Goal: Information Seeking & Learning: Learn about a topic

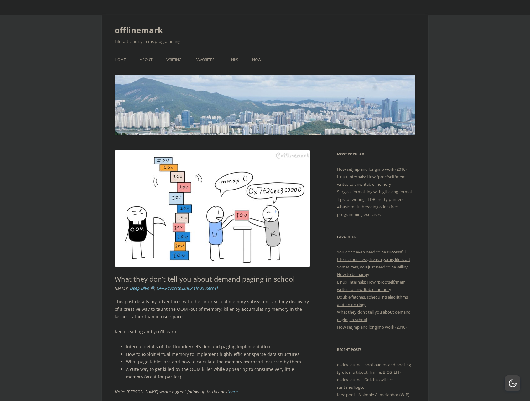
scroll to position [244, 69]
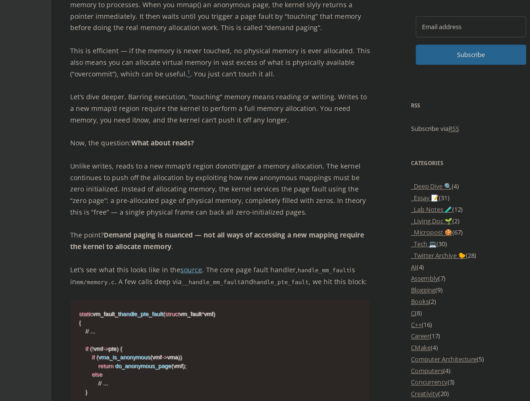
scroll to position [311, 0]
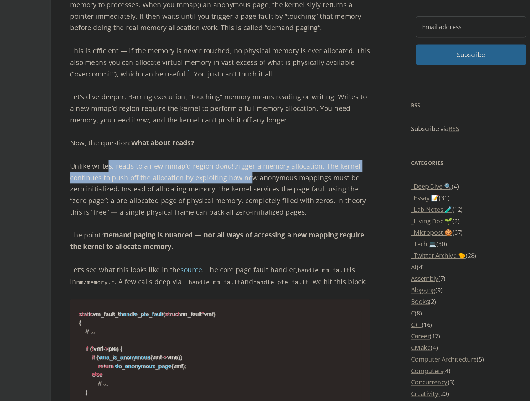
drag, startPoint x: 69, startPoint y: 105, endPoint x: 158, endPoint y: 113, distance: 88.6
click at [158, 244] on p "Unlike writes, reads to a new mmap’d region do not trigger a memory allocation.…" at bounding box center [213, 263] width 196 height 38
drag, startPoint x: 158, startPoint y: 113, endPoint x: 182, endPoint y: 134, distance: 32.0
click at [182, 244] on p "Unlike writes, reads to a new mmap’d region do not trigger a memory allocation.…" at bounding box center [213, 263] width 196 height 38
click at [186, 244] on p "Unlike writes, reads to a new mmap’d region do not trigger a memory allocation.…" at bounding box center [213, 263] width 196 height 38
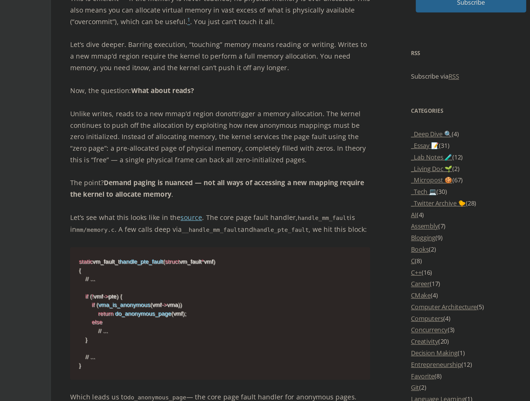
scroll to position [347, 0]
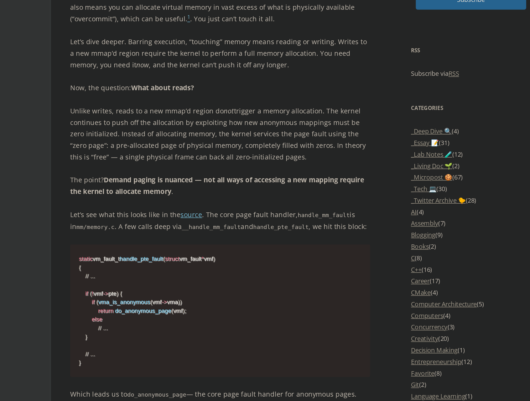
click at [115, 208] on p "Unlike writes, reads to a new mmap’d region do not trigger a memory allocation.…" at bounding box center [213, 227] width 196 height 38
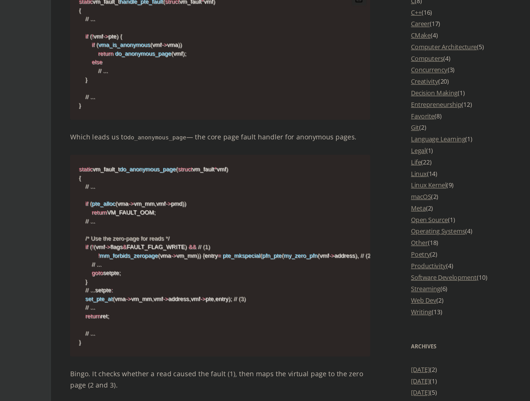
scroll to position [515, 0]
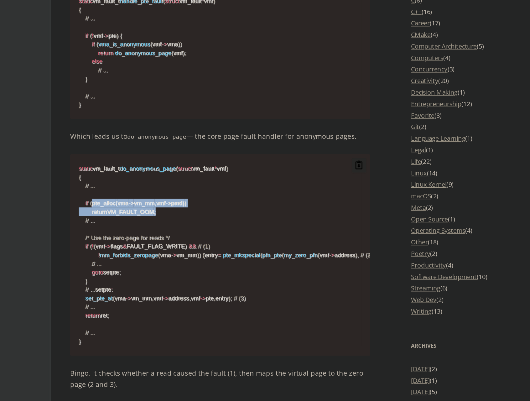
drag, startPoint x: 69, startPoint y: 131, endPoint x: 133, endPoint y: 139, distance: 63.7
click at [133, 246] on code "static vm_fault_t do_anonymous_page ( struct vm_fault * vmf ) { // ... if ( pte…" at bounding box center [212, 305] width 184 height 118
click at [127, 298] on span "(" at bounding box center [127, 300] width 1 height 4
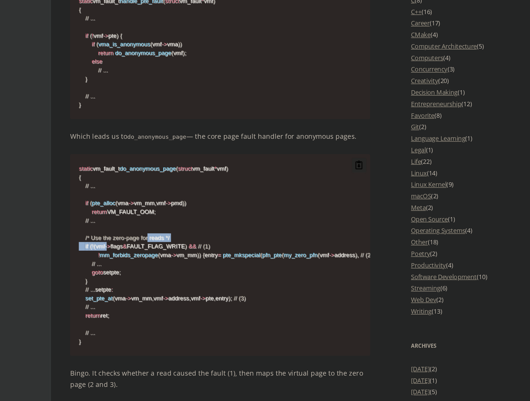
drag, startPoint x: 84, startPoint y: 156, endPoint x: 114, endPoint y: 155, distance: 30.7
click at [120, 246] on code "static vm_fault_t do_anonymous_page ( struct vm_fault * vmf ) { // ... if ( pte…" at bounding box center [212, 305] width 184 height 118
drag, startPoint x: 72, startPoint y: 160, endPoint x: 142, endPoint y: 161, distance: 70.4
click at [142, 246] on code "static vm_fault_t do_anonymous_page ( struct vm_fault * vmf ) { // ... if ( pte…" at bounding box center [212, 305] width 184 height 118
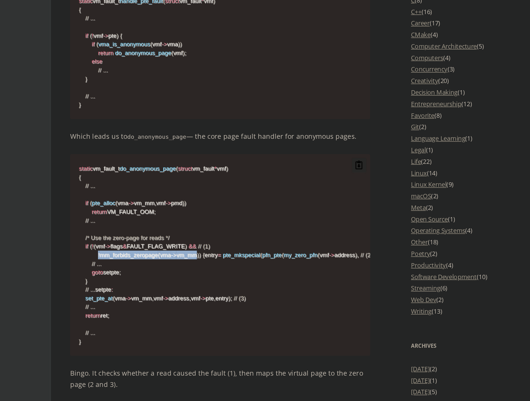
drag, startPoint x: 79, startPoint y: 166, endPoint x: 150, endPoint y: 166, distance: 71.0
click at [150, 246] on code "static vm_fault_t do_anonymous_page ( struct vm_fault * vmf ) { // ... if ( pte…" at bounding box center [212, 305] width 184 height 118
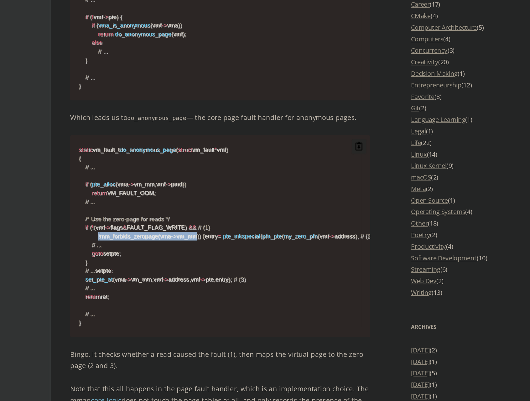
scroll to position [528, 0]
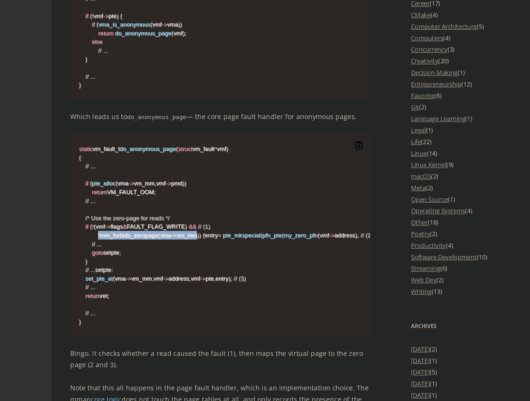
click at [120, 233] on code "static vm_fault_t do_anonymous_page ( struct vm_fault * vmf ) { // ... if ( pte…" at bounding box center [212, 292] width 184 height 118
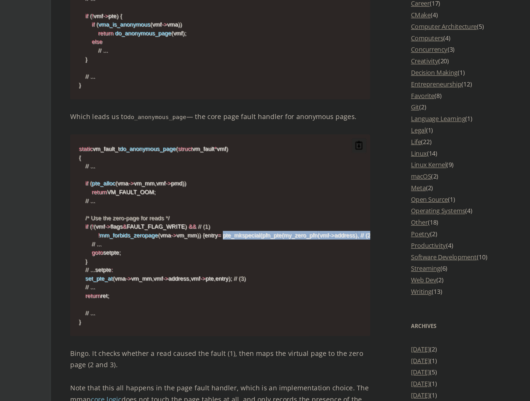
drag, startPoint x: 87, startPoint y: 157, endPoint x: 156, endPoint y: 161, distance: 69.0
click at [156, 233] on code "static vm_fault_t do_anonymous_page ( struct vm_fault * vmf ) { // ... if ( pte…" at bounding box center [212, 292] width 184 height 118
drag, startPoint x: 141, startPoint y: 159, endPoint x: 163, endPoint y: 159, distance: 22.2
click at [254, 290] on span "my_zero_pfn" at bounding box center [265, 292] width 22 height 4
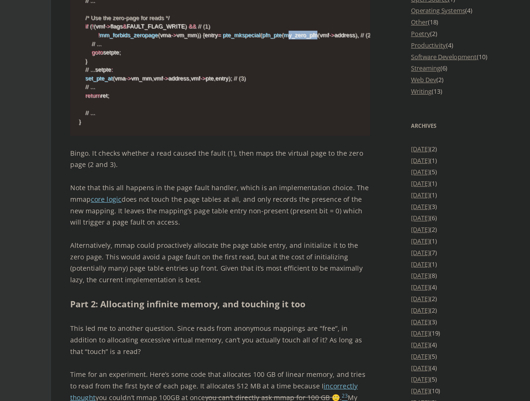
scroll to position [658, 0]
click at [158, 258] on p "Note that this all happens in the page fault handler, which is an implementatio…" at bounding box center [213, 273] width 196 height 30
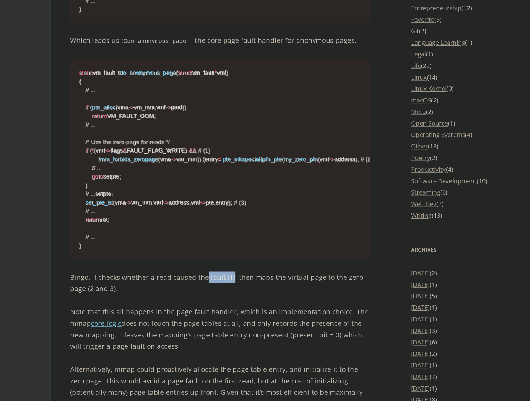
drag, startPoint x: 133, startPoint y: 207, endPoint x: 149, endPoint y: 207, distance: 16.6
click at [149, 235] on p "Bingo. It checks whether a read caused the fault (1), then maps the virtual pag…" at bounding box center [213, 242] width 196 height 15
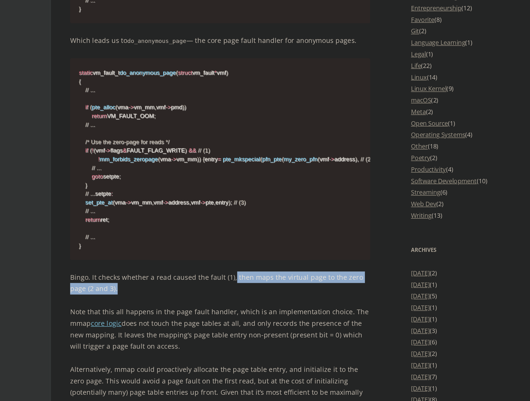
drag, startPoint x: 151, startPoint y: 208, endPoint x: 220, endPoint y: 214, distance: 69.1
click at [220, 235] on p "Bingo. It checks whether a read caused the fault (1), then maps the virtual pag…" at bounding box center [213, 242] width 196 height 15
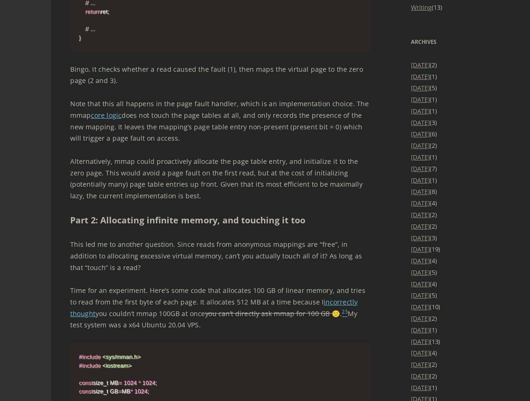
scroll to position [714, 0]
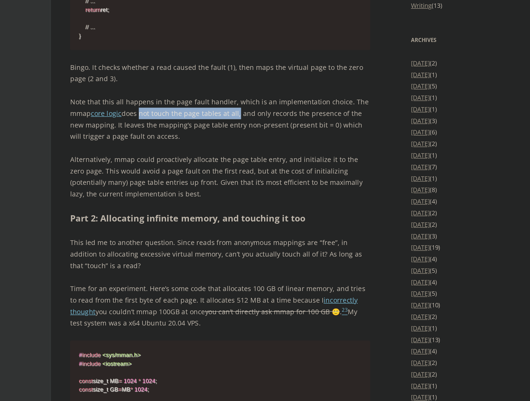
drag, startPoint x: 90, startPoint y: 103, endPoint x: 155, endPoint y: 100, distance: 64.8
click at [155, 202] on p "Note that this all happens in the page fault handler, which is an implementatio…" at bounding box center [213, 217] width 196 height 30
drag, startPoint x: 224, startPoint y: 94, endPoint x: 155, endPoint y: 100, distance: 69.7
click at [155, 202] on p "Note that this all happens in the page fault handler, which is an implementatio…" at bounding box center [213, 217] width 196 height 30
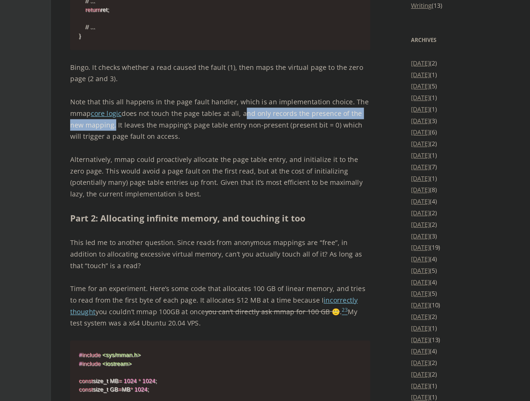
drag, startPoint x: 156, startPoint y: 101, endPoint x: 72, endPoint y: 107, distance: 84.8
click at [115, 202] on p "Note that this all happens in the page fault handler, which is an implementatio…" at bounding box center [213, 217] width 196 height 30
drag, startPoint x: 74, startPoint y: 109, endPoint x: 180, endPoint y: 115, distance: 105.9
click at [180, 202] on p "Note that this all happens in the page fault handler, which is an implementatio…" at bounding box center [213, 217] width 196 height 30
click at [178, 202] on p "Note that this all happens in the page fault handler, which is an implementatio…" at bounding box center [213, 217] width 196 height 30
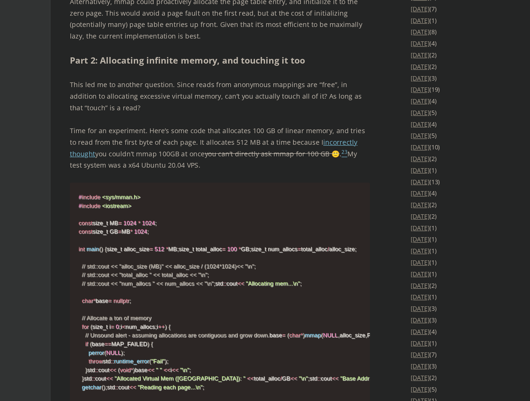
scroll to position [817, 0]
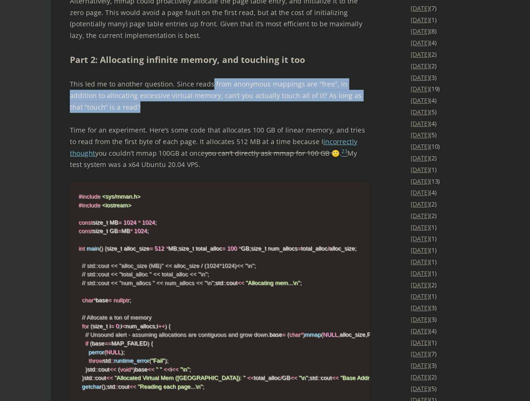
drag, startPoint x: 137, startPoint y: 81, endPoint x: 149, endPoint y: 96, distance: 18.9
click at [149, 190] on p "This led me to another question. Since reads from anonymous mappings are “free”…" at bounding box center [213, 201] width 196 height 23
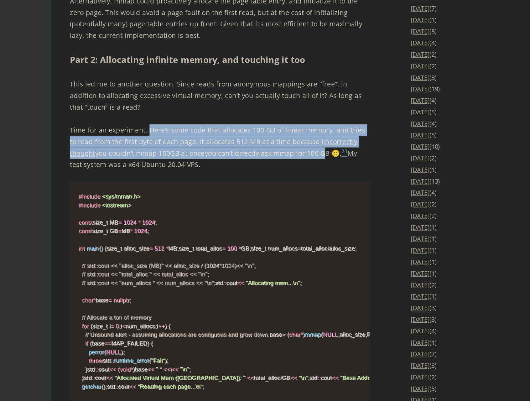
drag, startPoint x: 96, startPoint y: 110, endPoint x: 194, endPoint y: 127, distance: 99.1
click at [194, 220] on p "Time for an experiment. Here’s some code that allocates 100 GB of linear memory…" at bounding box center [213, 235] width 196 height 30
click at [195, 220] on p "Time for an experiment. Here’s some code that allocates 100 GB of linear memory…" at bounding box center [213, 235] width 196 height 30
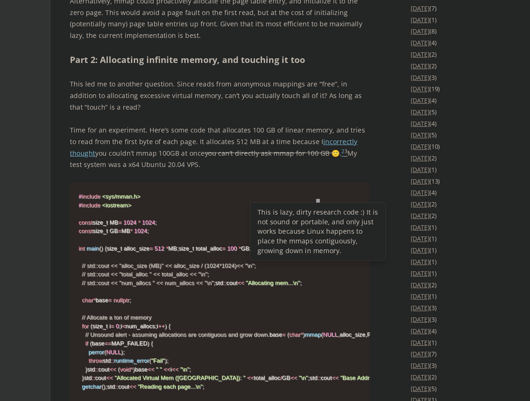
click at [294, 236] on sup "3" at bounding box center [295, 238] width 2 height 4
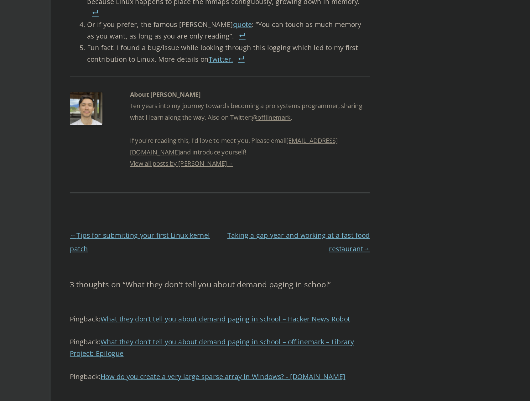
click at [221, 50] on link at bounding box center [223, 46] width 4 height 8
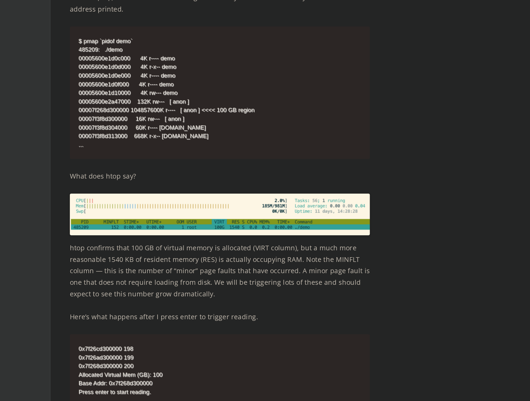
scroll to position [1237, 0]
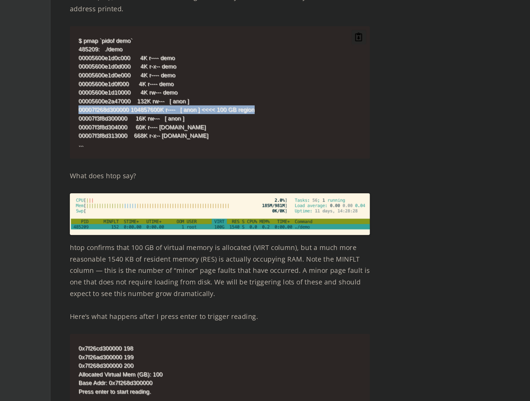
drag, startPoint x: 199, startPoint y: 186, endPoint x: 51, endPoint y: 184, distance: 148.0
click at [115, 184] on pre "$ pmap `pidof demo` 485209: ./demo 00005600e1d0c000 4K r---- demo 00005600e1d0d…" at bounding box center [213, 199] width 196 height 86
click at [115, 126] on p "It successfully allocated 100 GB of linear virtual memory in 512 MB chunks. We …" at bounding box center [213, 137] width 196 height 23
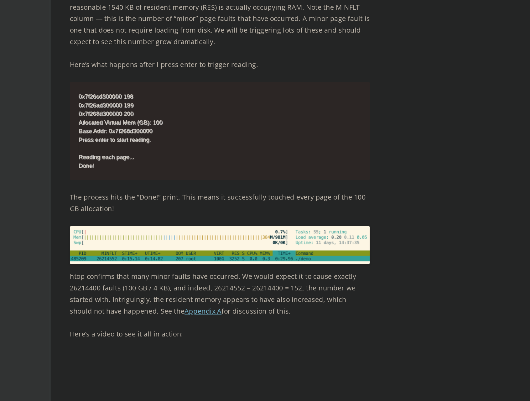
scroll to position [1405, 0]
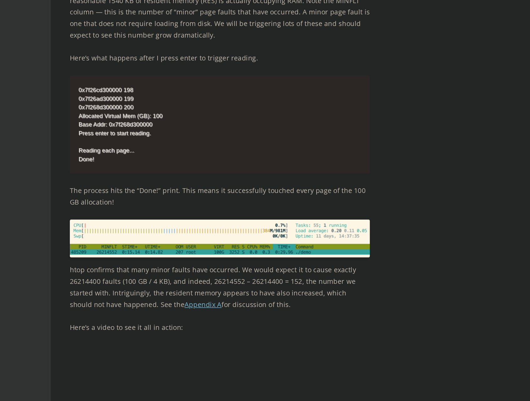
drag, startPoint x: 49, startPoint y: 106, endPoint x: 191, endPoint y: 104, distance: 141.2
click at [191, 128] on p "htop confirms that 100 GB of virtual memory is allocated (VIRT column), but a m…" at bounding box center [213, 147] width 196 height 38
drag, startPoint x: 195, startPoint y: 107, endPoint x: 195, endPoint y: 111, distance: 4.7
click at [195, 128] on p "htop confirms that 100 GB of virtual memory is allocated (VIRT column), but a m…" at bounding box center [213, 147] width 196 height 38
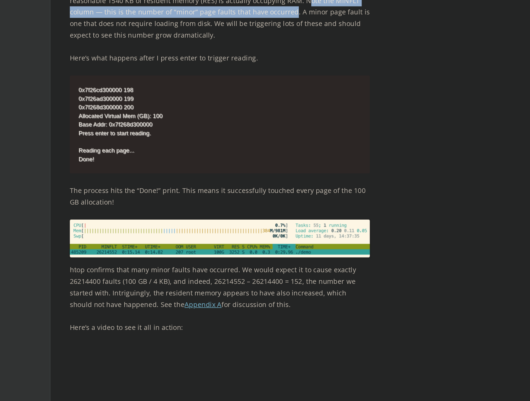
drag, startPoint x: 199, startPoint y: 114, endPoint x: 189, endPoint y: 123, distance: 13.1
click at [189, 128] on p "htop confirms that 100 GB of virtual memory is allocated (VIRT column), but a m…" at bounding box center [213, 147] width 196 height 38
drag, startPoint x: 194, startPoint y: 114, endPoint x: 191, endPoint y: 122, distance: 8.4
click at [191, 128] on p "htop confirms that 100 GB of virtual memory is allocated (VIRT column), but a m…" at bounding box center [213, 147] width 196 height 38
click at [195, 128] on p "htop confirms that 100 GB of virtual memory is allocated (VIRT column), but a m…" at bounding box center [213, 147] width 196 height 38
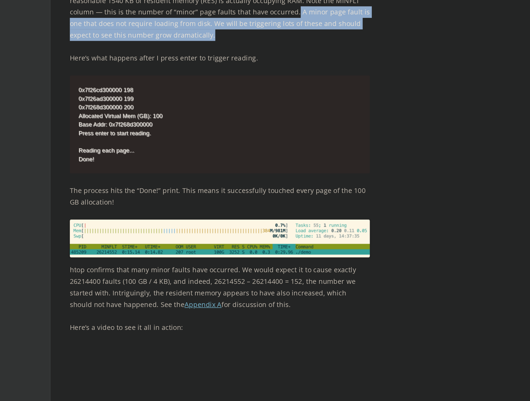
drag, startPoint x: 191, startPoint y: 120, endPoint x: 141, endPoint y: 137, distance: 52.6
click at [141, 137] on p "htop confirms that 100 GB of virtual memory is allocated (VIRT column), but a m…" at bounding box center [213, 147] width 196 height 38
click at [141, 173] on p "Here’s what happens after I press enter to trigger reading." at bounding box center [213, 177] width 196 height 8
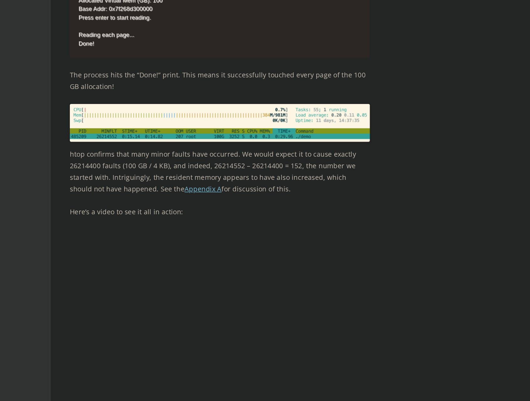
scroll to position [1491, 0]
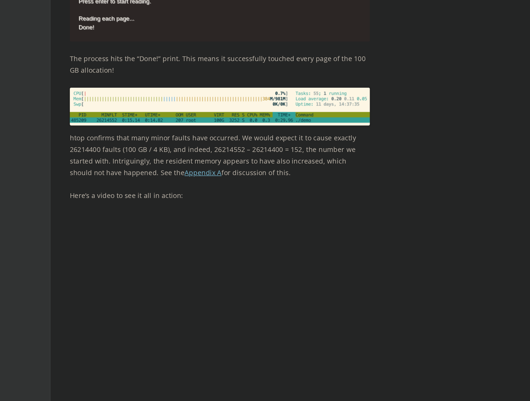
drag, startPoint x: 154, startPoint y: 204, endPoint x: 195, endPoint y: 224, distance: 45.3
click at [195, 225] on p "htop confirms that many minor faults have occurred. We would expect it to cause…" at bounding box center [213, 240] width 196 height 30
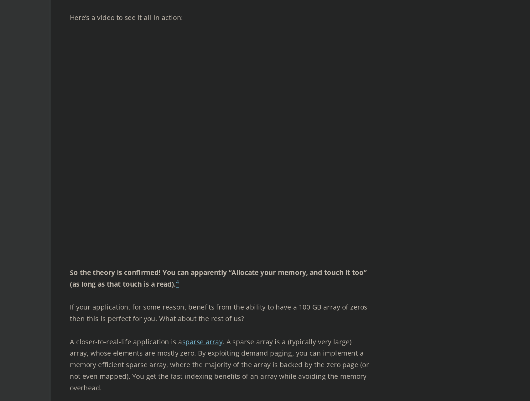
scroll to position [1612, 0]
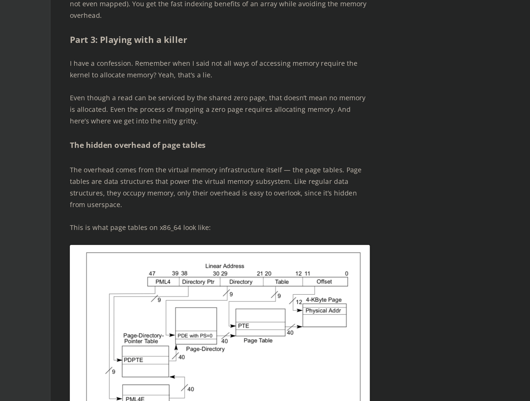
scroll to position [1851, 0]
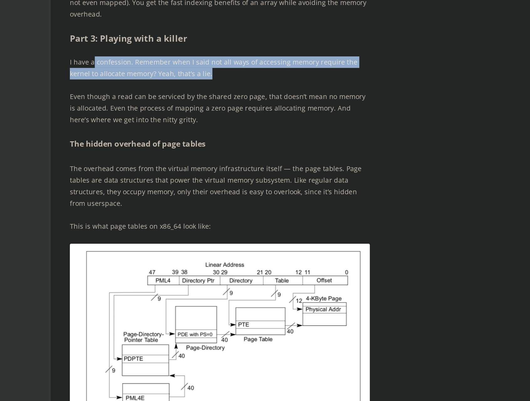
drag, startPoint x: 60, startPoint y: 143, endPoint x: 123, endPoint y: 154, distance: 64.1
click at [123, 176] on p "I have a confession. Remember when I said not all ways of accessing memory requ…" at bounding box center [213, 183] width 196 height 15
click at [115, 198] on p "Even though a read can be serviced by the shared zero page, that doesn’t mean n…" at bounding box center [213, 209] width 196 height 23
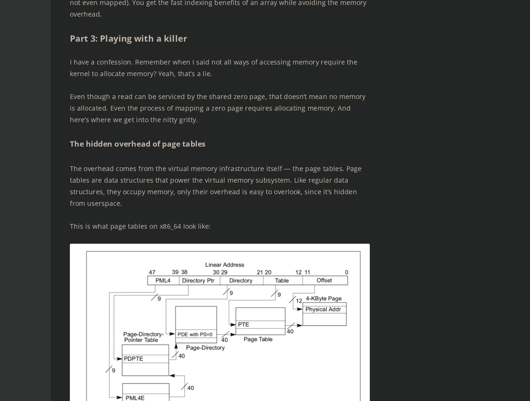
drag, startPoint x: 44, startPoint y: 167, endPoint x: 129, endPoint y: 174, distance: 85.4
click at [115, 198] on p "Even though a read can be serviced by the shared zero page, that doesn’t mean n…" at bounding box center [213, 209] width 196 height 23
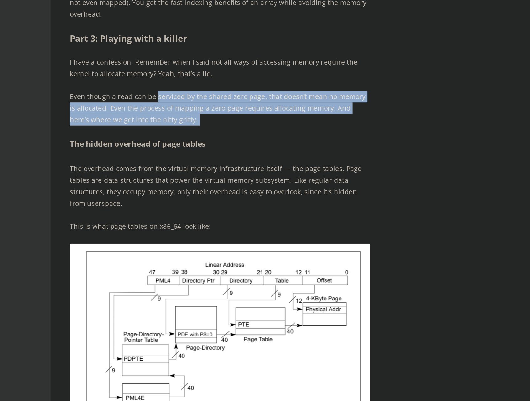
drag, startPoint x: 105, startPoint y: 172, endPoint x: 198, endPoint y: 184, distance: 93.8
click at [198, 198] on p "Even though a read can be serviced by the shared zero page, that doesn’t mean n…" at bounding box center [213, 209] width 196 height 23
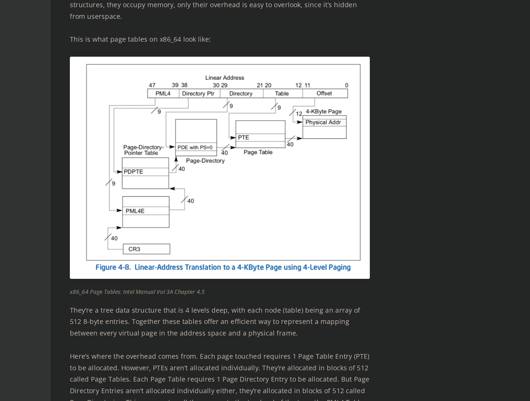
scroll to position [1973, 0]
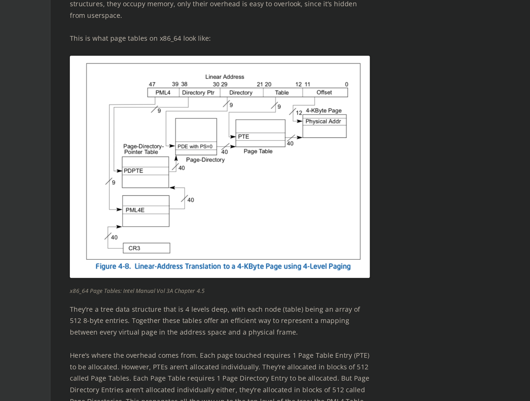
click at [128, 87] on div "This post details my adventures with the Linux virtual memory subsystem, and my…" at bounding box center [213, 388] width 196 height 4129
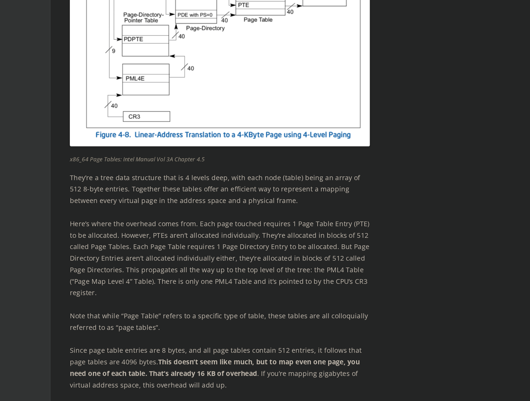
scroll to position [2060, 0]
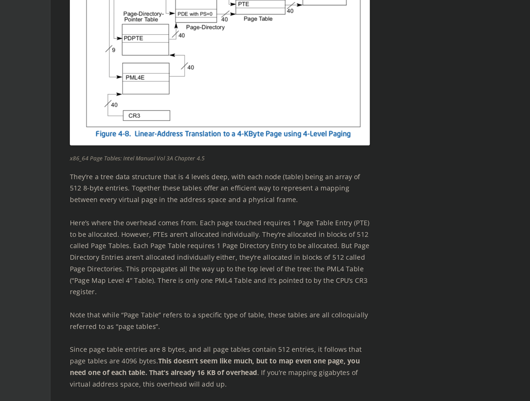
click at [168, 251] on p "They’re a tree data structure that is 4 levels deep, with each node (table) bei…" at bounding box center [213, 262] width 196 height 23
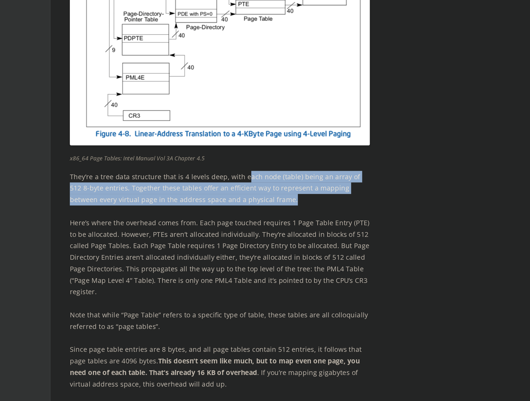
drag, startPoint x: 158, startPoint y: 223, endPoint x: 210, endPoint y: 234, distance: 53.4
click at [210, 251] on p "They’re a tree data structure that is 4 levels deep, with each node (table) bei…" at bounding box center [213, 262] width 196 height 23
click at [208, 251] on p "They’re a tree data structure that is 4 levels deep, with each node (table) bei…" at bounding box center [213, 262] width 196 height 23
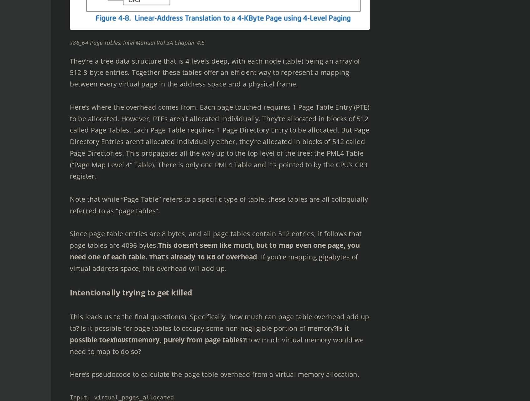
scroll to position [2153, 0]
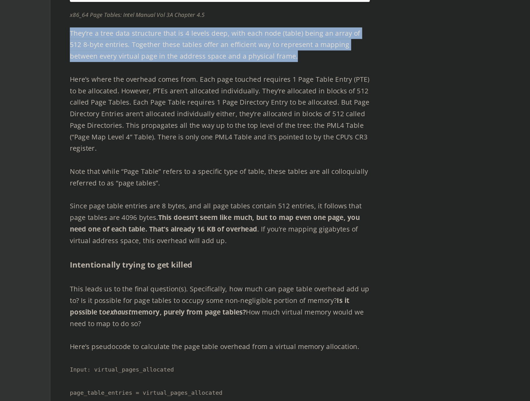
drag, startPoint x: 176, startPoint y: 145, endPoint x: 46, endPoint y: 127, distance: 131.1
click at [115, 157] on p "They’re a tree data structure that is 4 levels deep, with each node (table) bei…" at bounding box center [213, 168] width 196 height 23
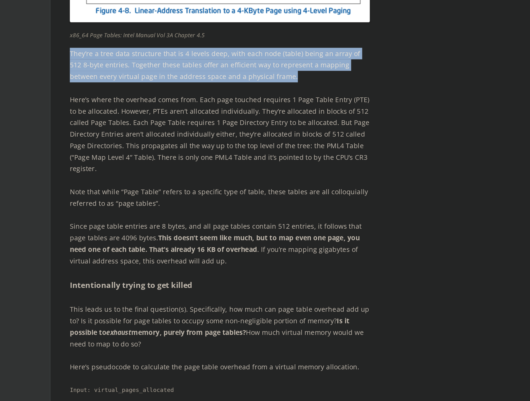
click at [115, 190] on p "Here’s where the overhead comes from. Each page touched requires 1 Page Table E…" at bounding box center [213, 213] width 196 height 53
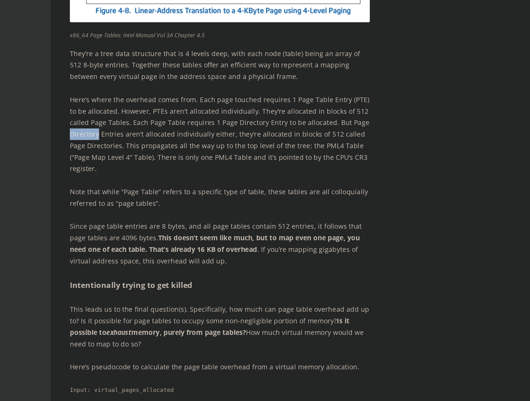
click at [115, 158] on p "They’re a tree data structure that is 4 levels deep, with each node (table) bei…" at bounding box center [213, 168] width 196 height 23
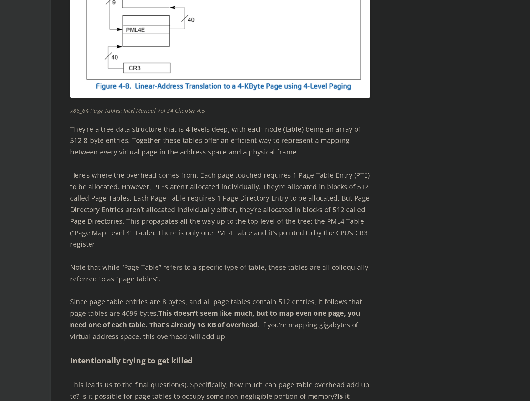
drag, startPoint x: 44, startPoint y: 178, endPoint x: 126, endPoint y: 177, distance: 81.7
click at [126, 177] on div "offlinemark Life, art, and systems programming Menu Skip to content Home About …" at bounding box center [264, 211] width 325 height 4698
click at [137, 153] on figcaption "x86_64 Page Tables: Intel Manual Vol 3A Chapter 4.5" at bounding box center [213, 147] width 196 height 10
drag, startPoint x: 134, startPoint y: 177, endPoint x: 46, endPoint y: 177, distance: 87.9
click at [115, 153] on figcaption "x86_64 Page Tables: Intel Manual Vol 3A Chapter 4.5" at bounding box center [213, 147] width 196 height 10
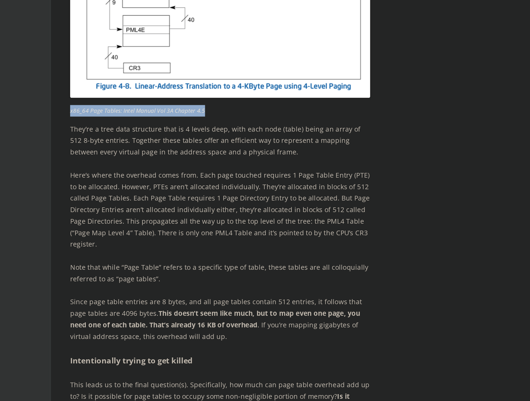
click at [115, 180] on p "They’re a tree data structure that is 4 levels deep, with each node (table) bei…" at bounding box center [213, 168] width 196 height 23
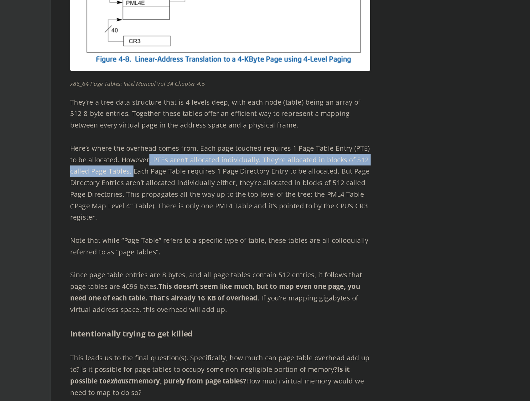
drag, startPoint x: 91, startPoint y: 210, endPoint x: 85, endPoint y: 218, distance: 9.8
click at [115, 218] on p "Here’s where the overhead comes from. Each page touched requires 1 Page Table E…" at bounding box center [213, 213] width 196 height 53
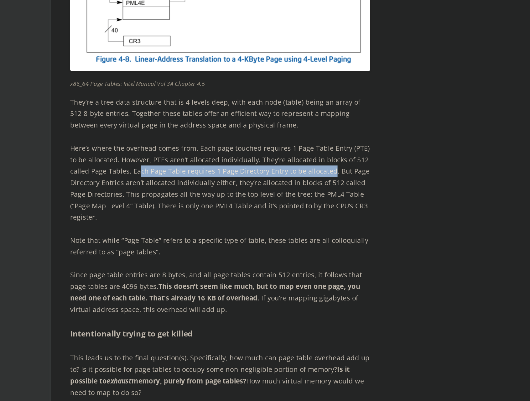
drag, startPoint x: 91, startPoint y: 217, endPoint x: 214, endPoint y: 219, distance: 123.3
click at [214, 219] on p "Here’s where the overhead comes from. Each page touched requires 1 Page Table E…" at bounding box center [213, 213] width 196 height 53
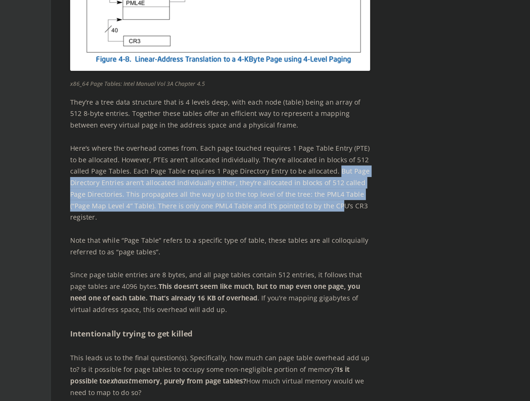
drag, startPoint x: 217, startPoint y: 218, endPoint x: 218, endPoint y: 235, distance: 16.9
click at [218, 235] on p "Here’s where the overhead comes from. Each page touched requires 1 Page Table E…" at bounding box center [213, 213] width 196 height 53
click at [215, 240] on p "Here’s where the overhead comes from. Each page touched requires 1 Page Table E…" at bounding box center [213, 213] width 196 height 53
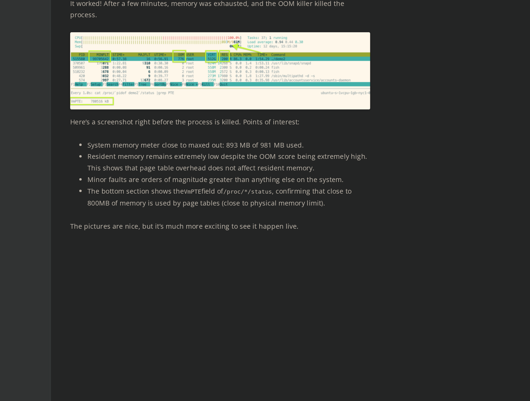
scroll to position [2830, 0]
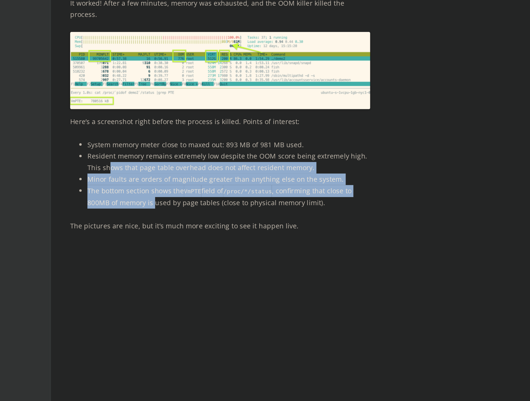
drag, startPoint x: 70, startPoint y: 218, endPoint x: 100, endPoint y: 241, distance: 37.7
click at [115, 241] on ul "System memory meter close to maxed out: 893 MB of 981 MB used. Resident memory …" at bounding box center [213, 252] width 196 height 45
click at [126, 260] on li "The bottom section shows the VmPTE field of /proc/*/status , confirming that cl…" at bounding box center [218, 267] width 184 height 15
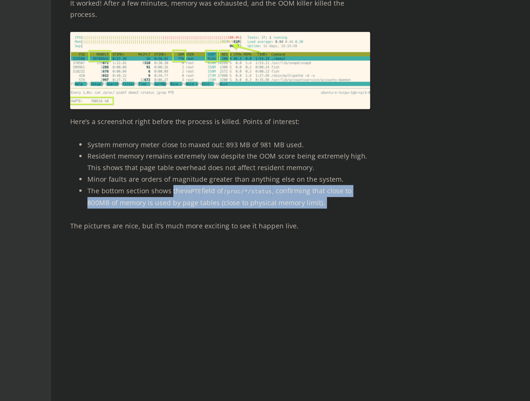
drag, startPoint x: 117, startPoint y: 238, endPoint x: 209, endPoint y: 244, distance: 92.5
click at [209, 260] on li "The bottom section shows the VmPTE field of /proc/*/status , confirming that cl…" at bounding box center [218, 267] width 184 height 15
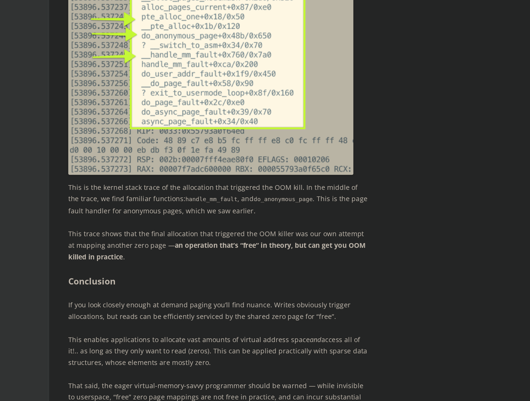
scroll to position [3341, 0]
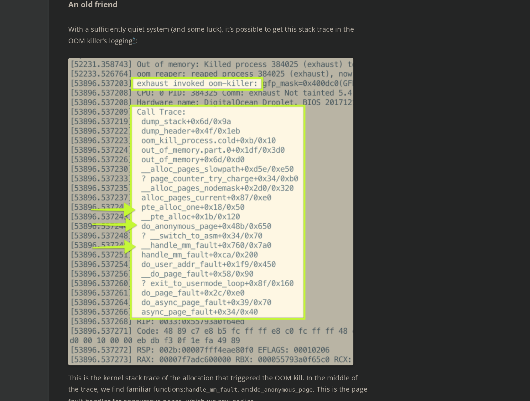
drag, startPoint x: 156, startPoint y: 43, endPoint x: 174, endPoint y: 97, distance: 57.0
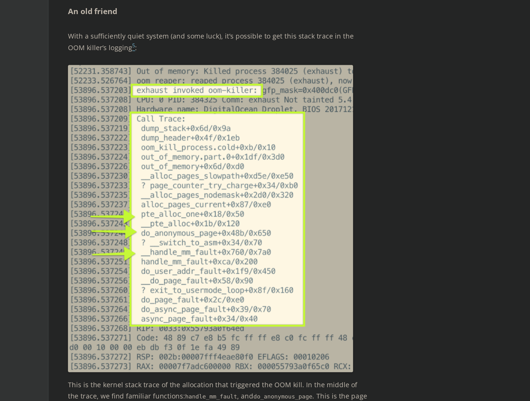
drag, startPoint x: 72, startPoint y: 44, endPoint x: 168, endPoint y: 105, distance: 113.7
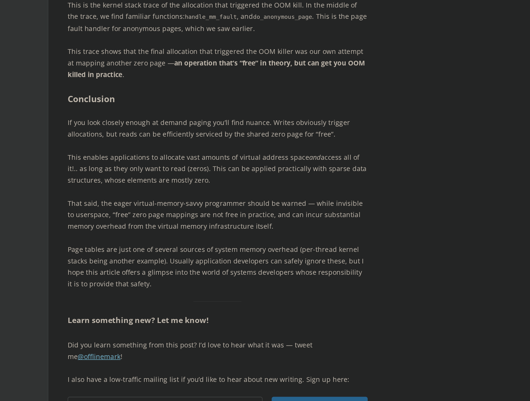
scroll to position [3459, 0]
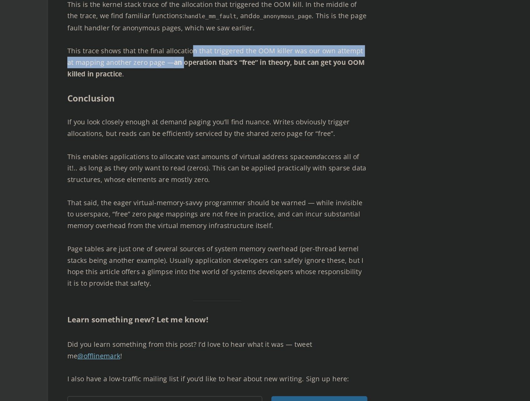
drag, startPoint x: 123, startPoint y: 148, endPoint x: 114, endPoint y: 154, distance: 11.3
click at [115, 169] on p "This trace shows that the final allocation that triggered the OOM killer was ou…" at bounding box center [213, 180] width 196 height 23
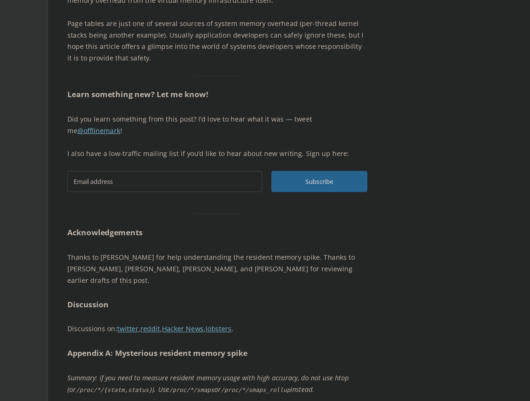
scroll to position [3606, 0]
drag, startPoint x: 39, startPoint y: 25, endPoint x: 108, endPoint y: 94, distance: 97.4
click at [115, 121] on p "That said, the eager virtual-memory-savvy programmer should be warned — while i…" at bounding box center [213, 132] width 196 height 23
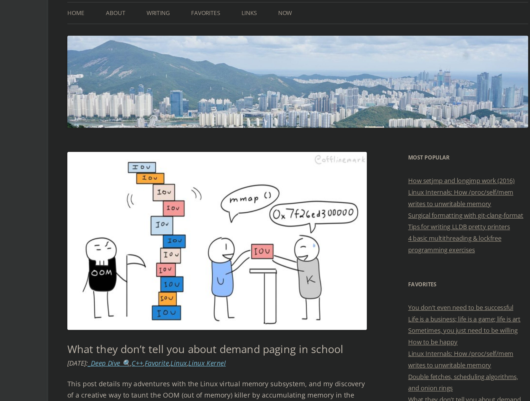
scroll to position [51, 0]
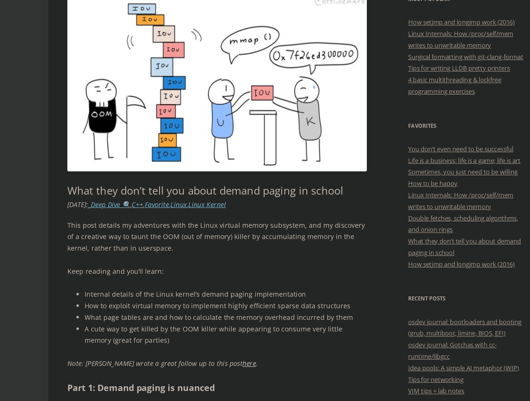
click at [229, 337] on link "here" at bounding box center [233, 340] width 9 height 6
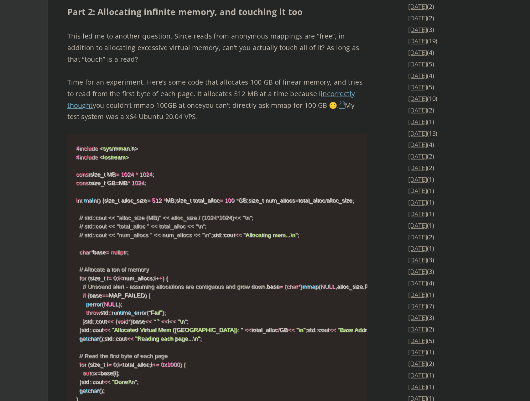
scroll to position [858, 0]
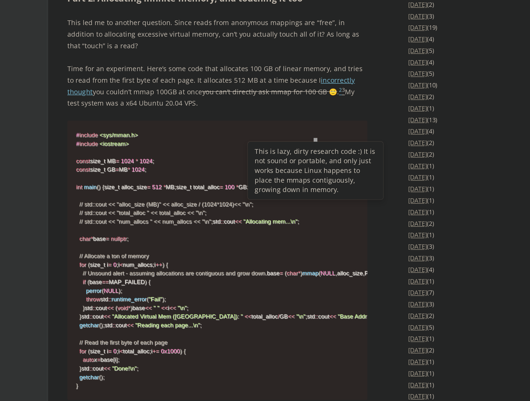
click at [294, 196] on sup "3" at bounding box center [295, 198] width 2 height 4
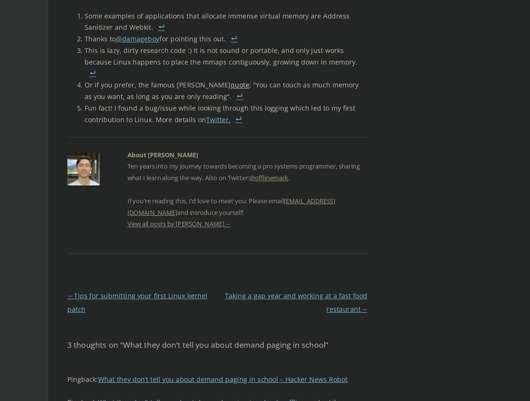
click at [221, 79] on link "quote" at bounding box center [227, 76] width 12 height 6
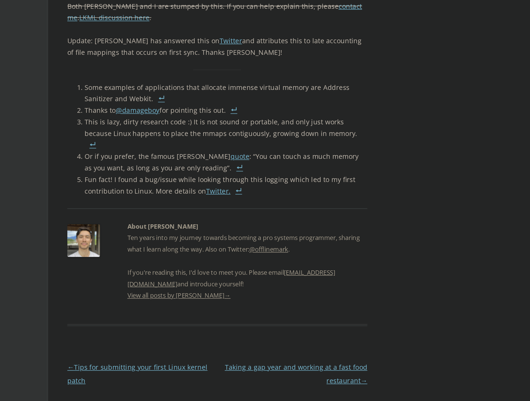
scroll to position [4166, 0]
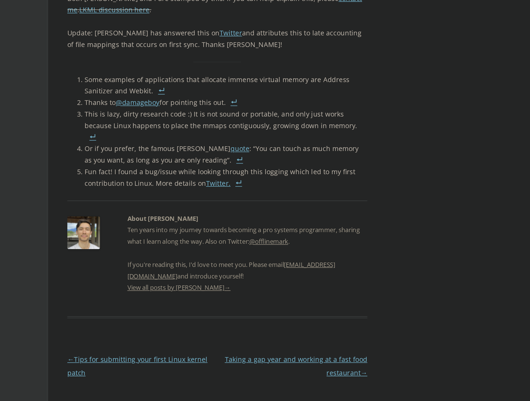
click at [136, 156] on p "Update: [PERSON_NAME] has answered this on Twitter and attributes this to late …" at bounding box center [213, 163] width 196 height 15
drag, startPoint x: 74, startPoint y: 57, endPoint x: 87, endPoint y: 75, distance: 22.8
click at [115, 103] on p "A small mystery remains: if the statistics sync every 64 page faults, how can 1…" at bounding box center [213, 114] width 196 height 23
click at [205, 254] on link "Twitter." at bounding box center [213, 257] width 16 height 6
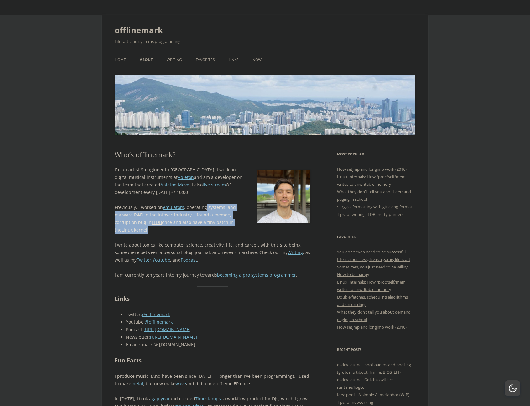
drag, startPoint x: 205, startPoint y: 206, endPoint x: 207, endPoint y: 229, distance: 23.0
click at [207, 229] on p "Previously, I worked on emulators , operating systems, and malware R&D in the i…" at bounding box center [213, 218] width 196 height 30
click at [188, 229] on p "Previously, I worked on emulators , operating systems, and malware R&D in the i…" at bounding box center [213, 218] width 196 height 30
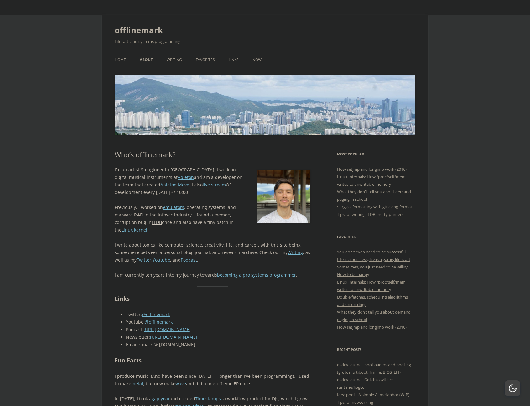
click at [161, 223] on link "LLDB" at bounding box center [156, 222] width 10 height 6
click at [255, 274] on link "becoming a pro systems programmer" at bounding box center [256, 275] width 79 height 6
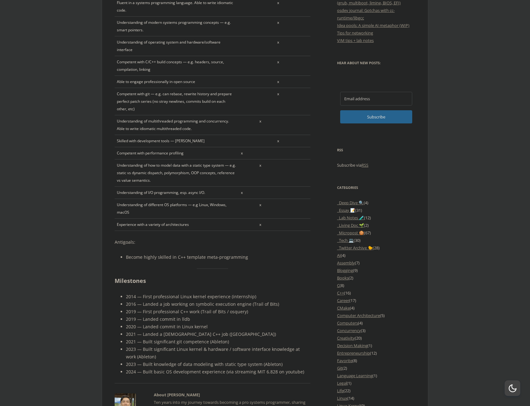
scroll to position [370, 0]
drag, startPoint x: 251, startPoint y: 347, endPoint x: 274, endPoint y: 347, distance: 22.5
click at [274, 366] on li "2024 — Built basic OS development experience (via streaming MIT 6.828 on youtub…" at bounding box center [218, 370] width 184 height 8
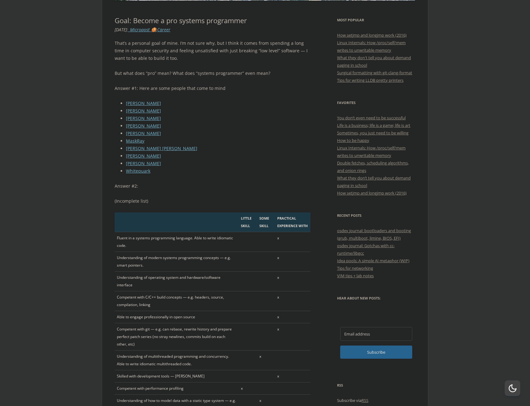
scroll to position [130, 0]
